Goal: Information Seeking & Learning: Learn about a topic

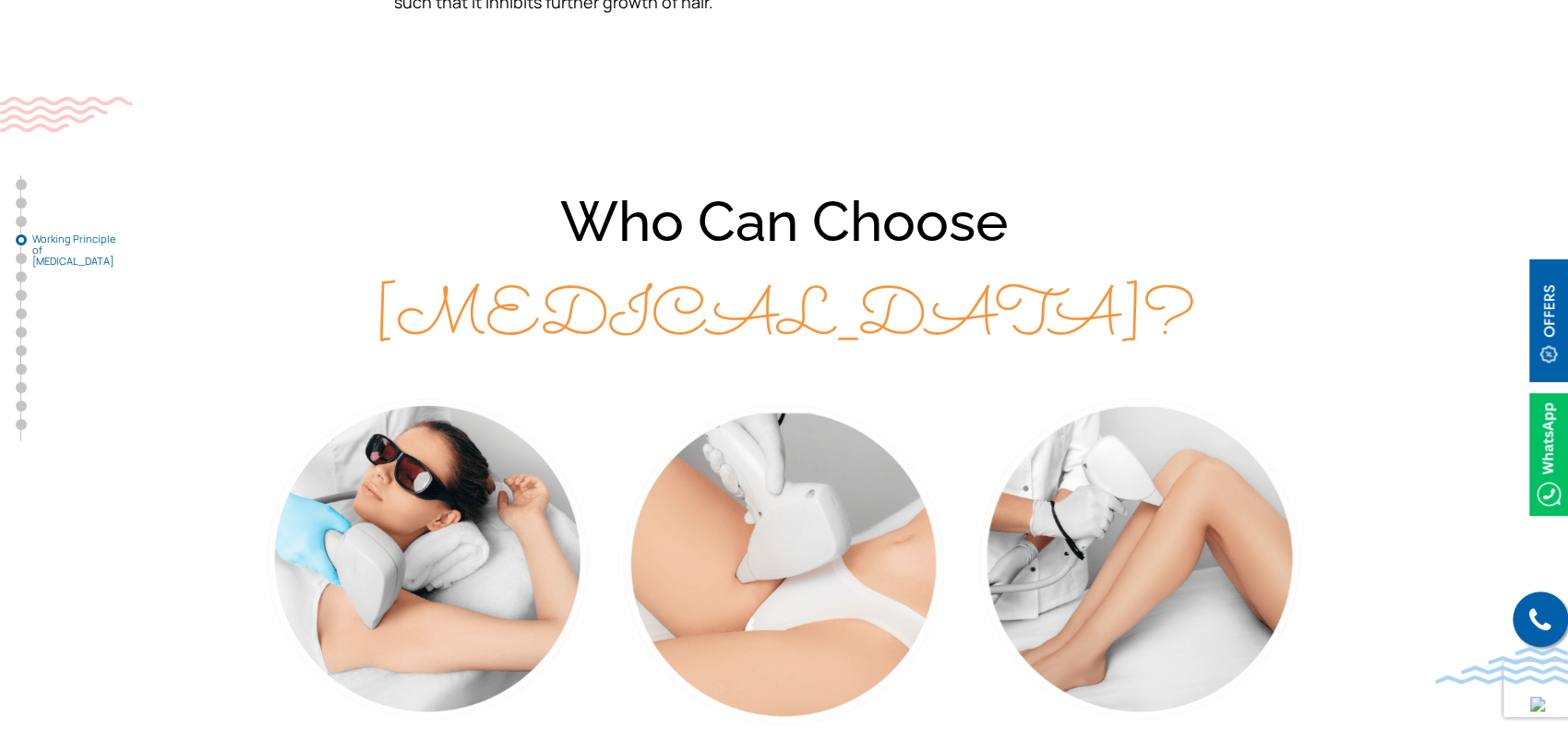
scroll to position [3389, 0]
click at [1218, 309] on div "Who Can Choose Laser Hair Removal?" at bounding box center [784, 270] width 1181 height 191
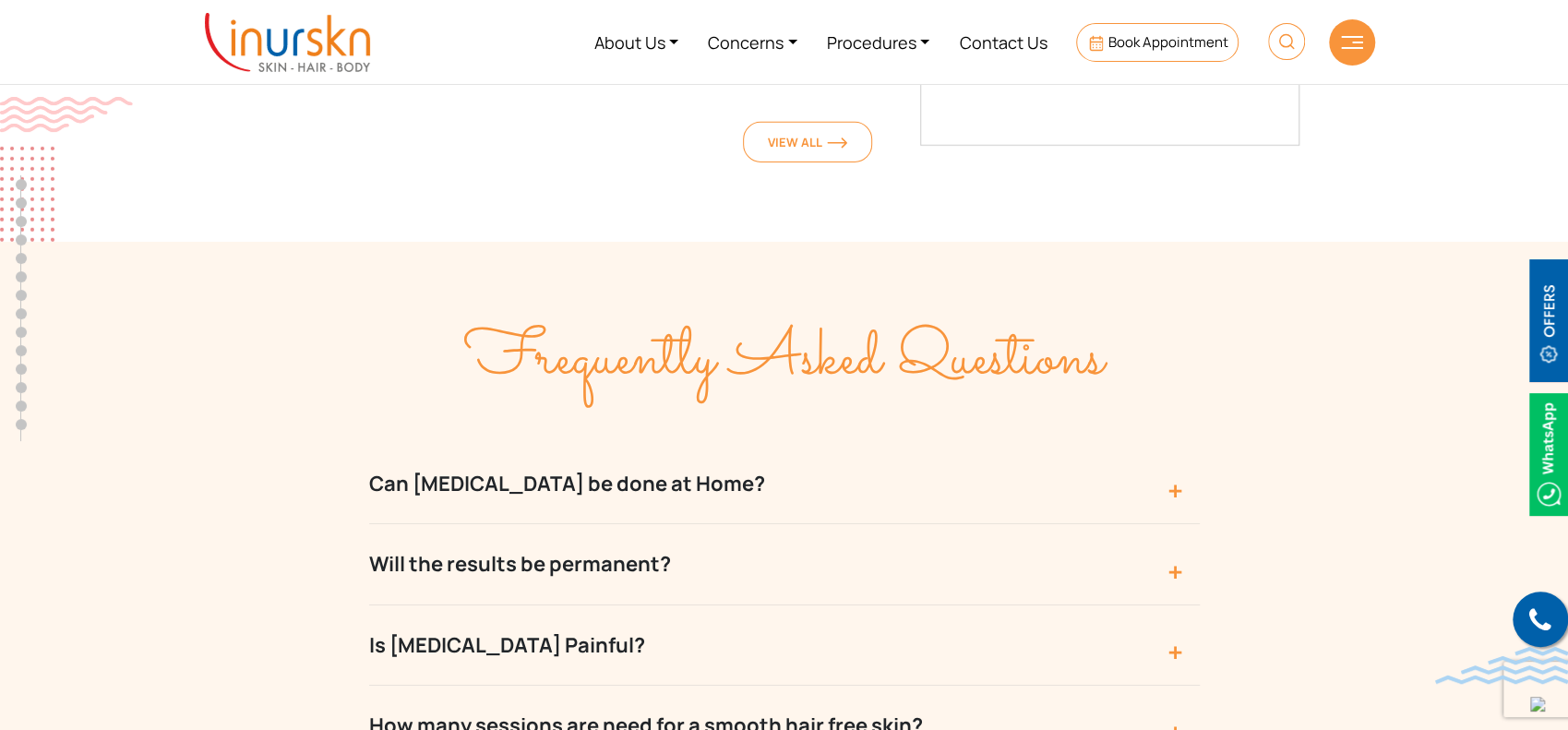
scroll to position [8657, 0]
click at [1153, 446] on button "Can Laser Hair Removal be done at Home?" at bounding box center [784, 485] width 831 height 80
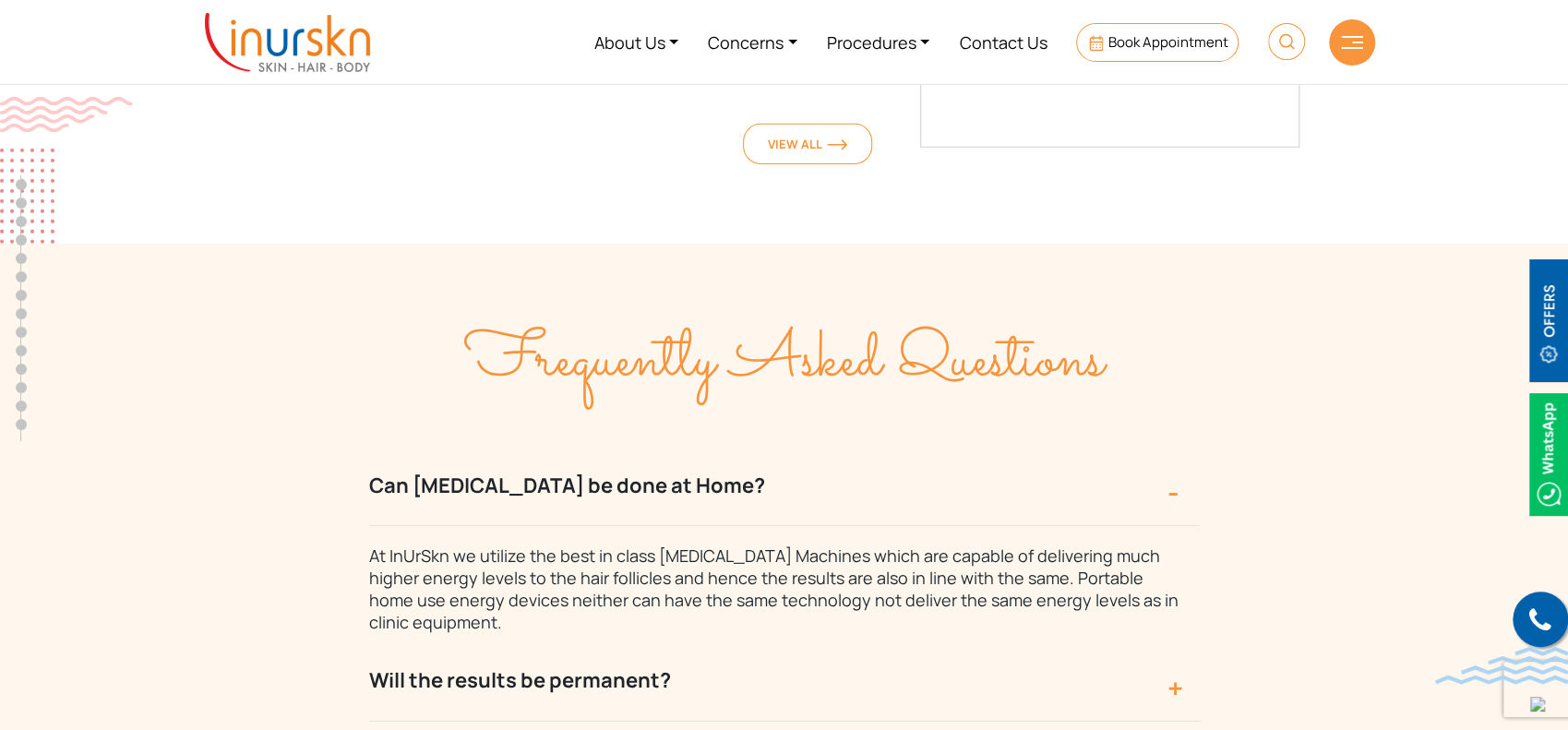
click at [1160, 446] on button "Can Laser Hair Removal be done at Home?" at bounding box center [784, 485] width 831 height 80
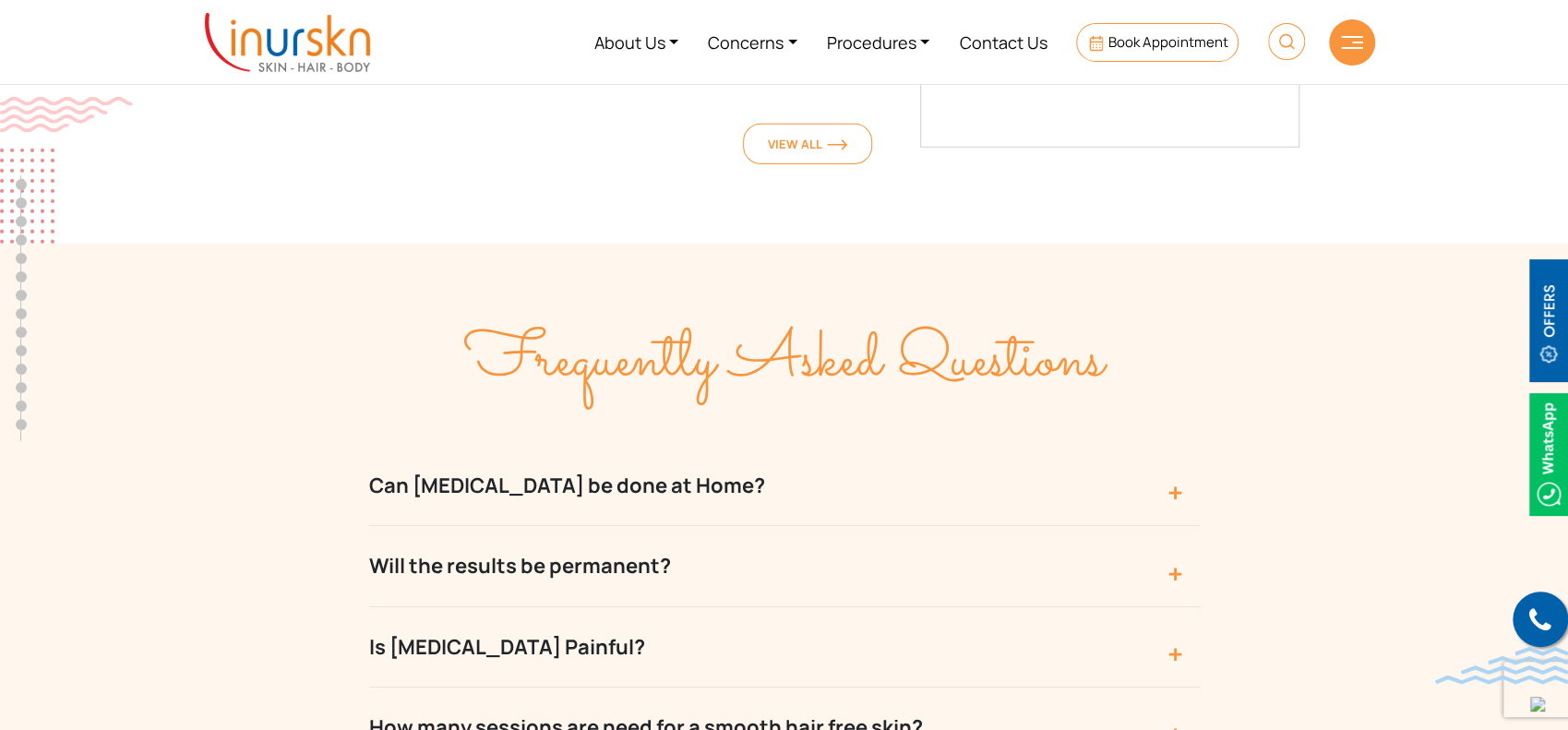
click at [1190, 289] on div "Frequently Asked Questions" at bounding box center [784, 344] width 1181 height 110
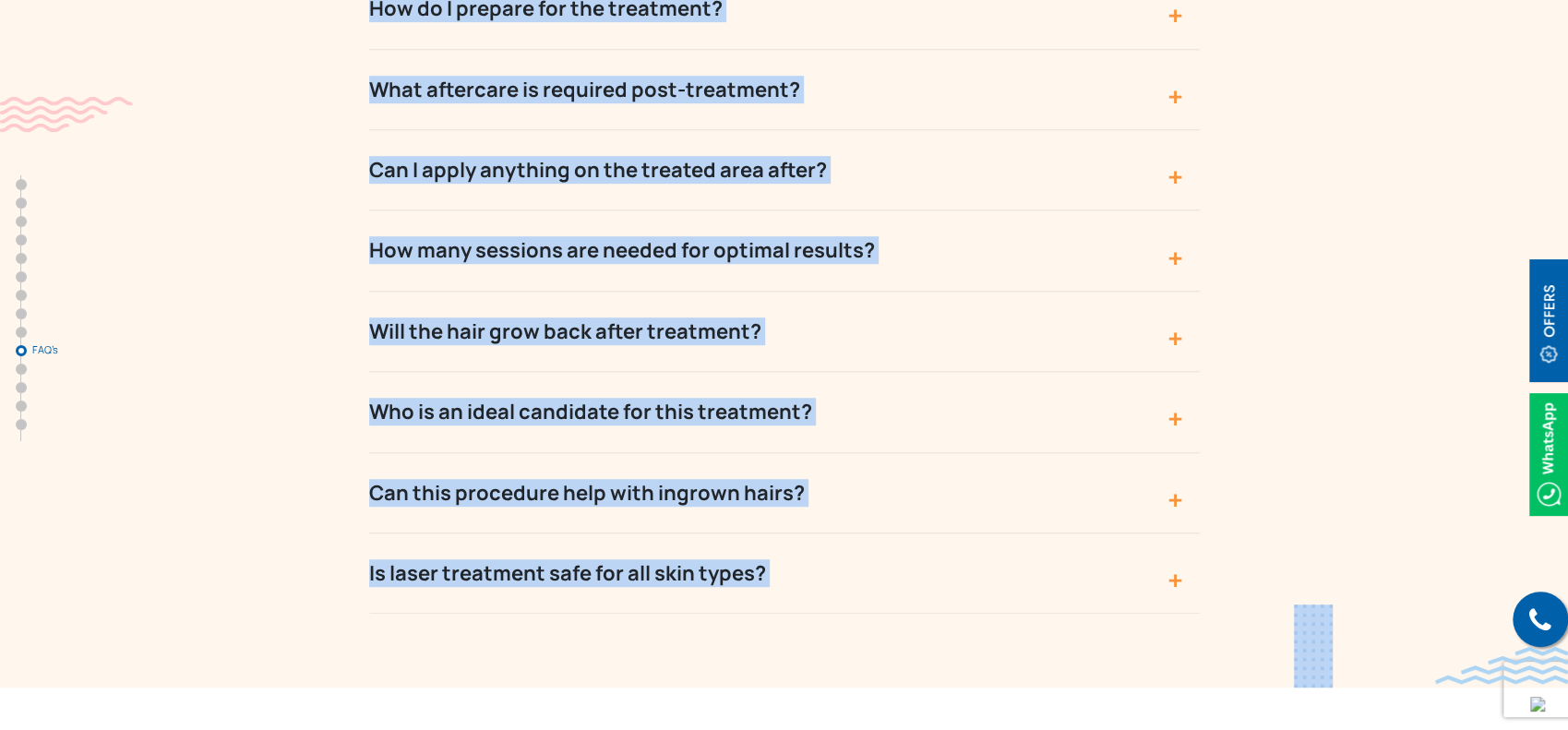
scroll to position [10252, 0]
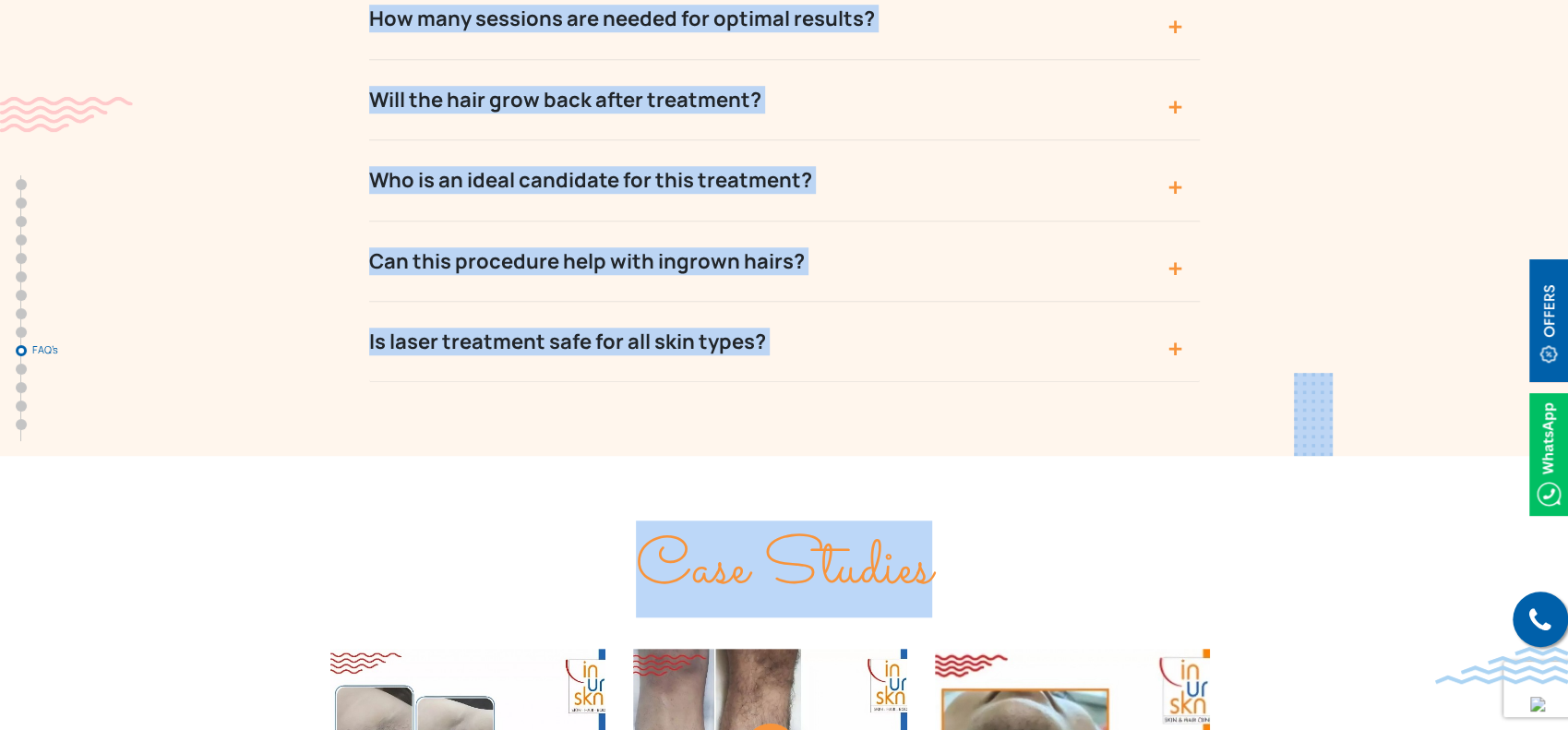
drag, startPoint x: 325, startPoint y: 219, endPoint x: 997, endPoint y: 253, distance: 672.9
copy div "Can Laser Hair Removal be done at Home? At InUrSkn we utilize the best in class…"
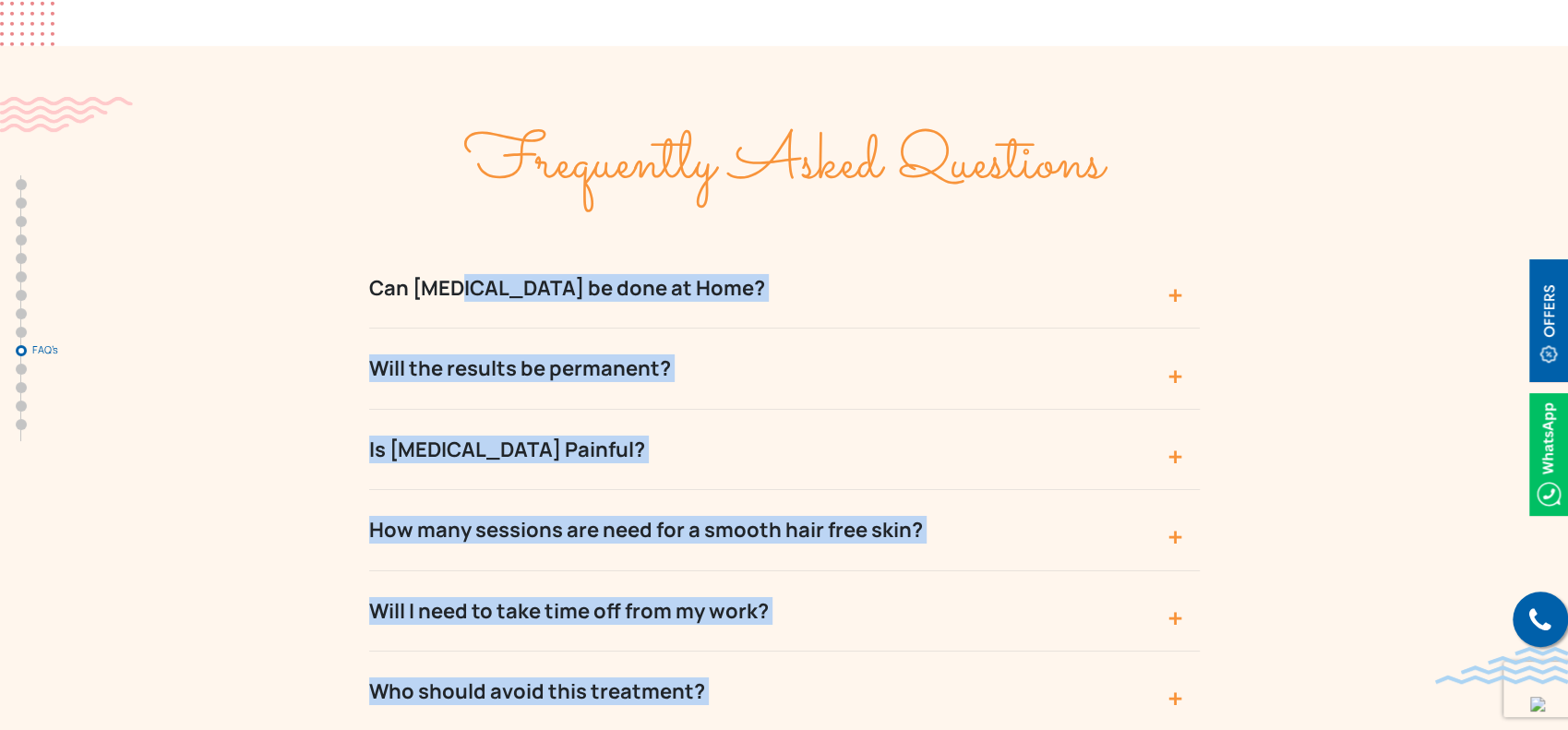
scroll to position [8855, 0]
click at [923, 329] on button "Will the results be permanent?" at bounding box center [784, 368] width 831 height 80
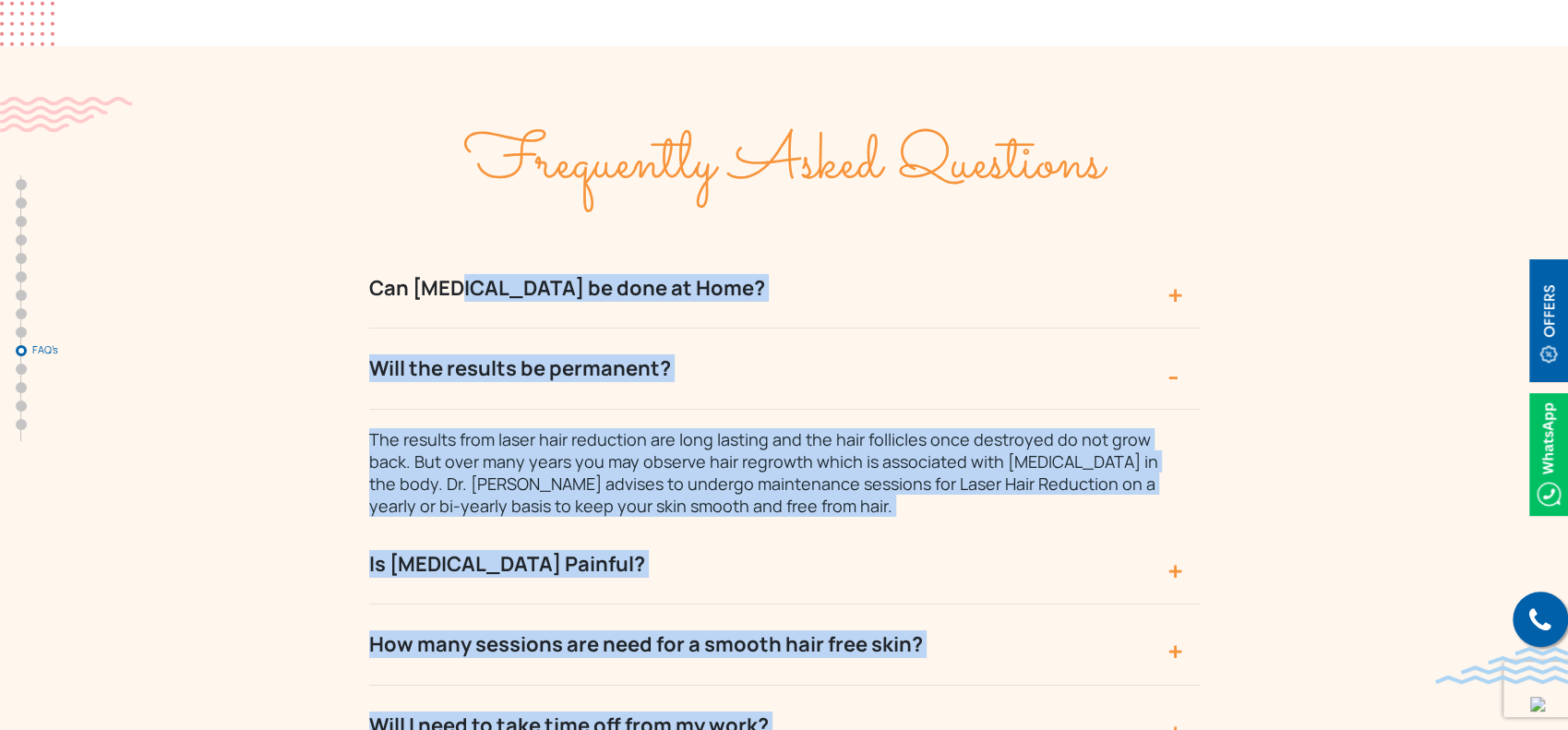
click at [923, 329] on button "Will the results be permanent?" at bounding box center [784, 368] width 831 height 80
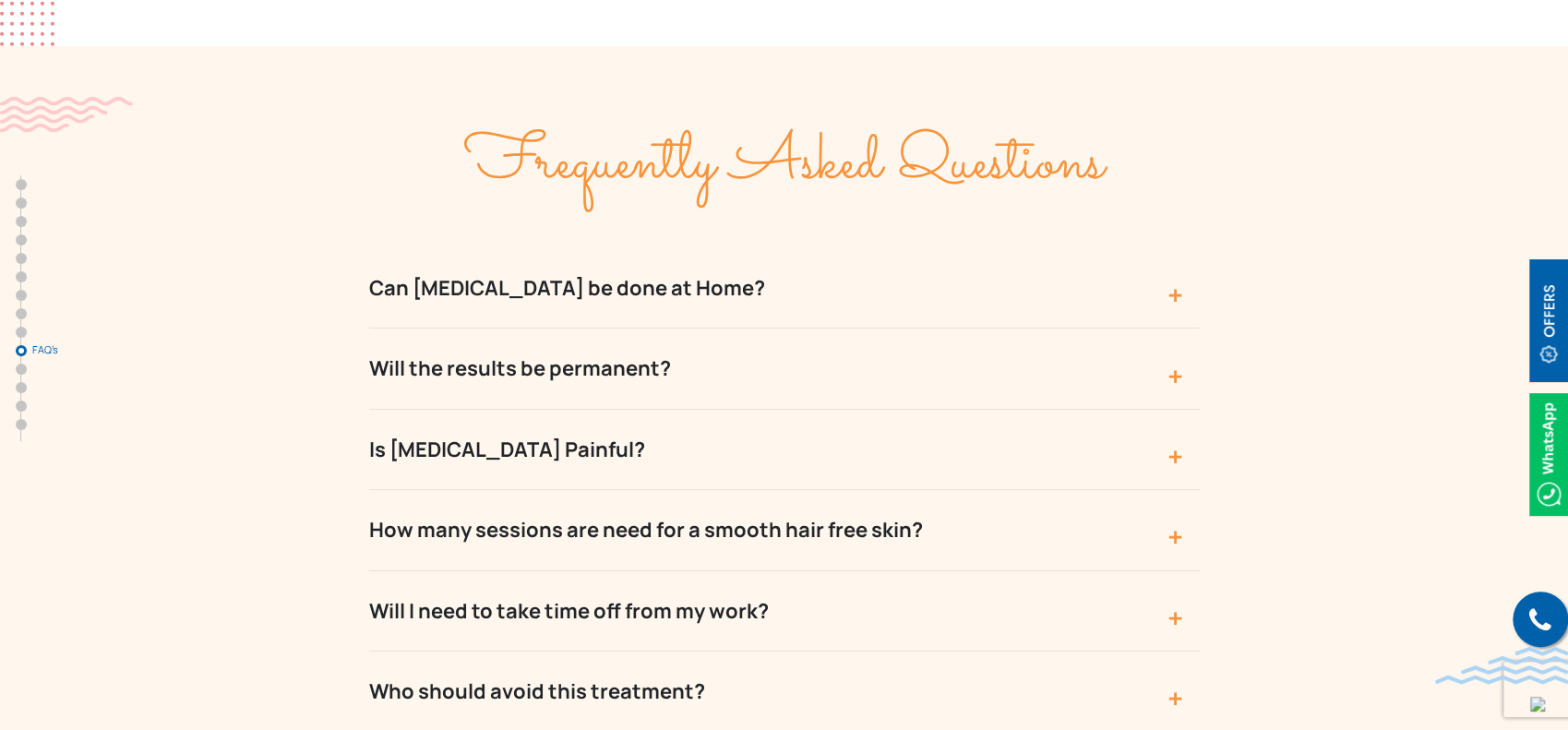
click at [1197, 329] on button "Will the results be permanent?" at bounding box center [784, 368] width 831 height 80
